Goal: Book appointment/travel/reservation

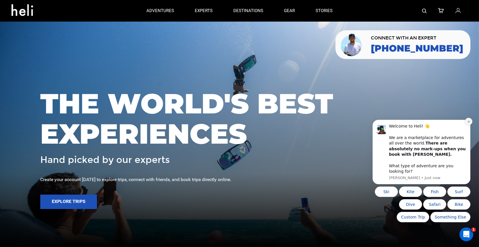
click at [469, 123] on icon "Dismiss notification" at bounding box center [468, 121] width 3 height 3
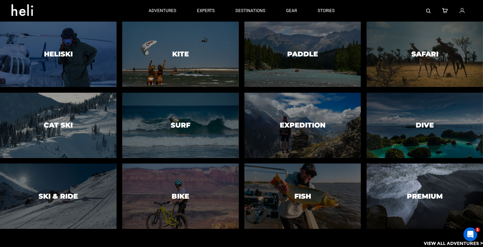
click at [426, 193] on h3 "Premium" at bounding box center [425, 195] width 36 height 7
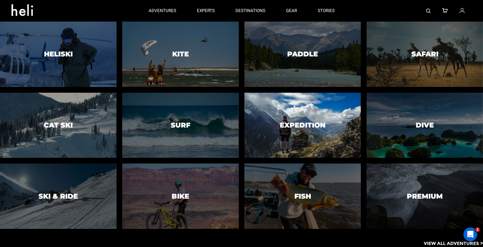
click at [307, 129] on h3 "Expedition" at bounding box center [303, 124] width 46 height 7
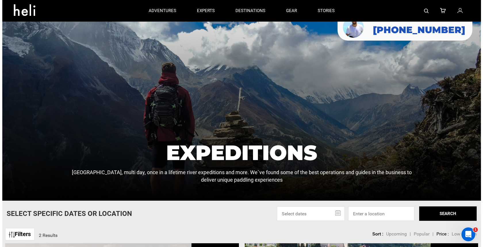
scroll to position [18, 0]
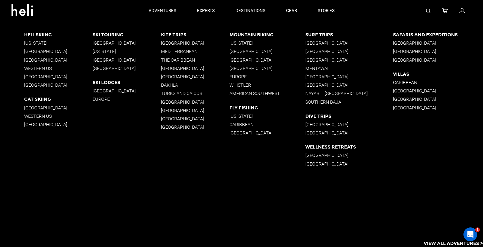
click at [412, 42] on p "[GEOGRAPHIC_DATA]" at bounding box center [438, 42] width 90 height 5
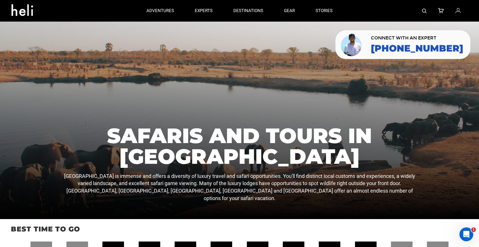
scroll to position [122, 0]
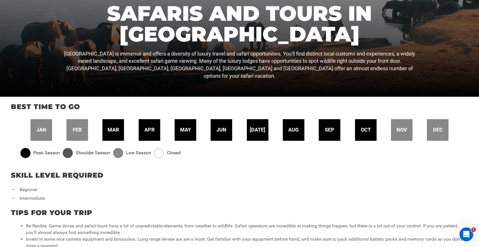
click at [224, 130] on span "jun" at bounding box center [221, 129] width 10 height 7
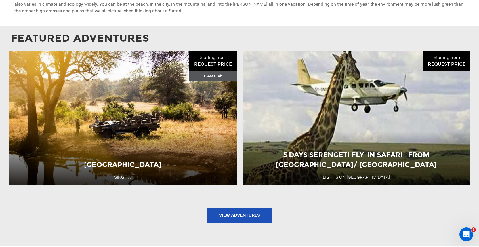
scroll to position [464, 0]
click at [240, 215] on link "View Adventures" at bounding box center [239, 215] width 64 height 14
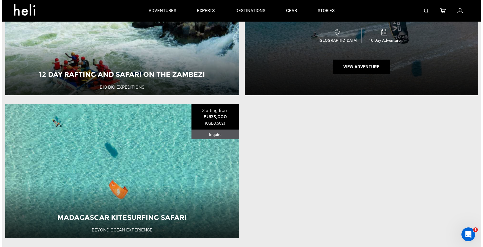
scroll to position [128, 0]
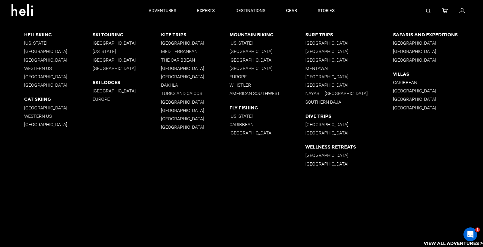
click at [397, 50] on p "[GEOGRAPHIC_DATA]" at bounding box center [438, 51] width 90 height 5
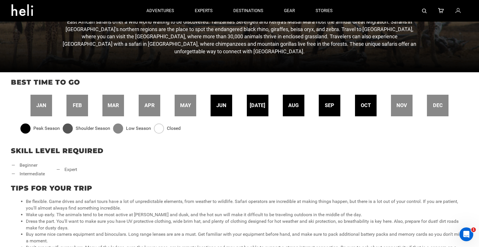
scroll to position [143, 0]
